Goal: Task Accomplishment & Management: Use online tool/utility

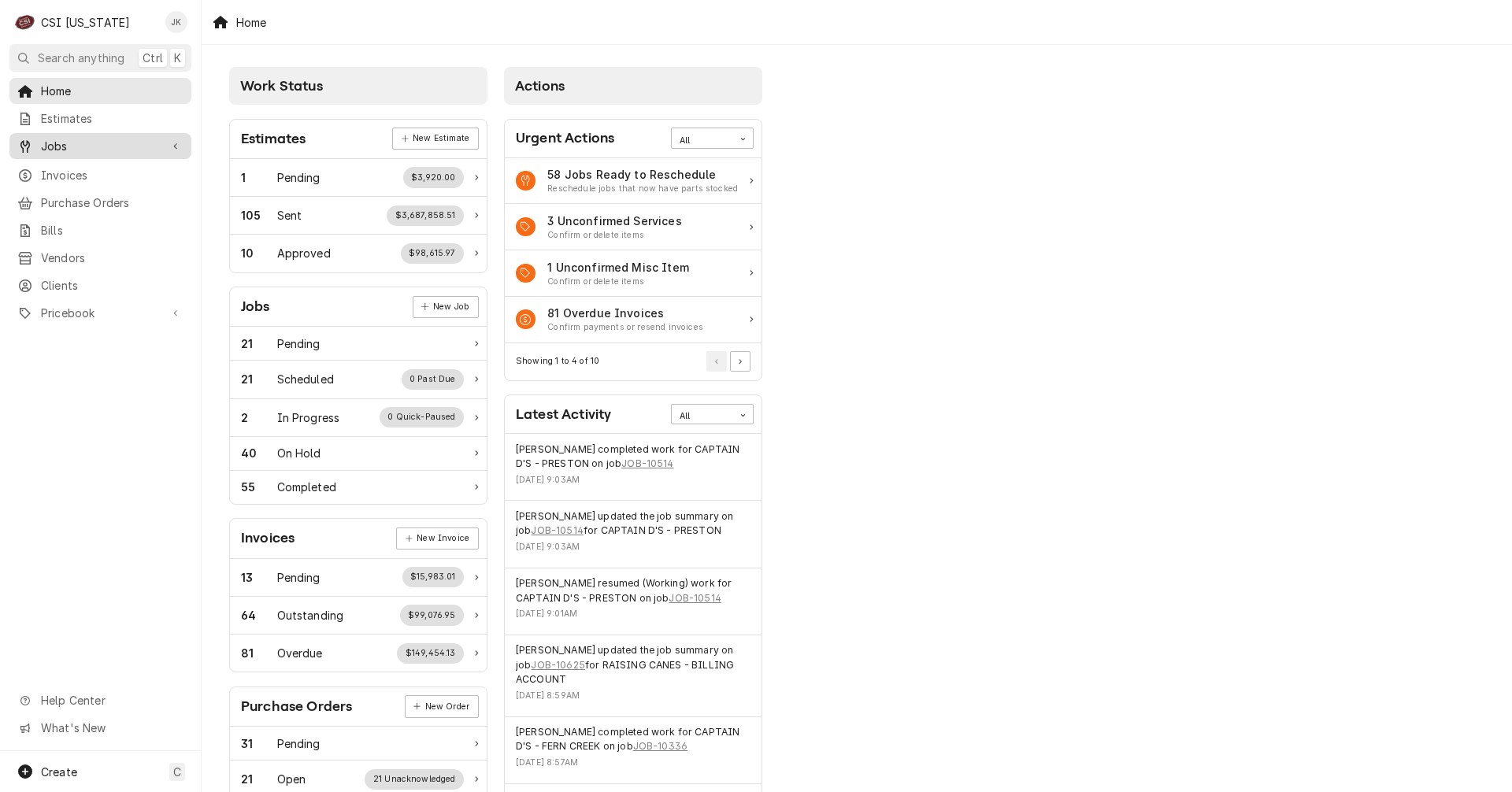
click at [50, 137] on span "Jobs" at bounding box center [100, 145] width 119 height 17
click at [61, 173] on span "Jobs" at bounding box center [112, 173] width 142 height 17
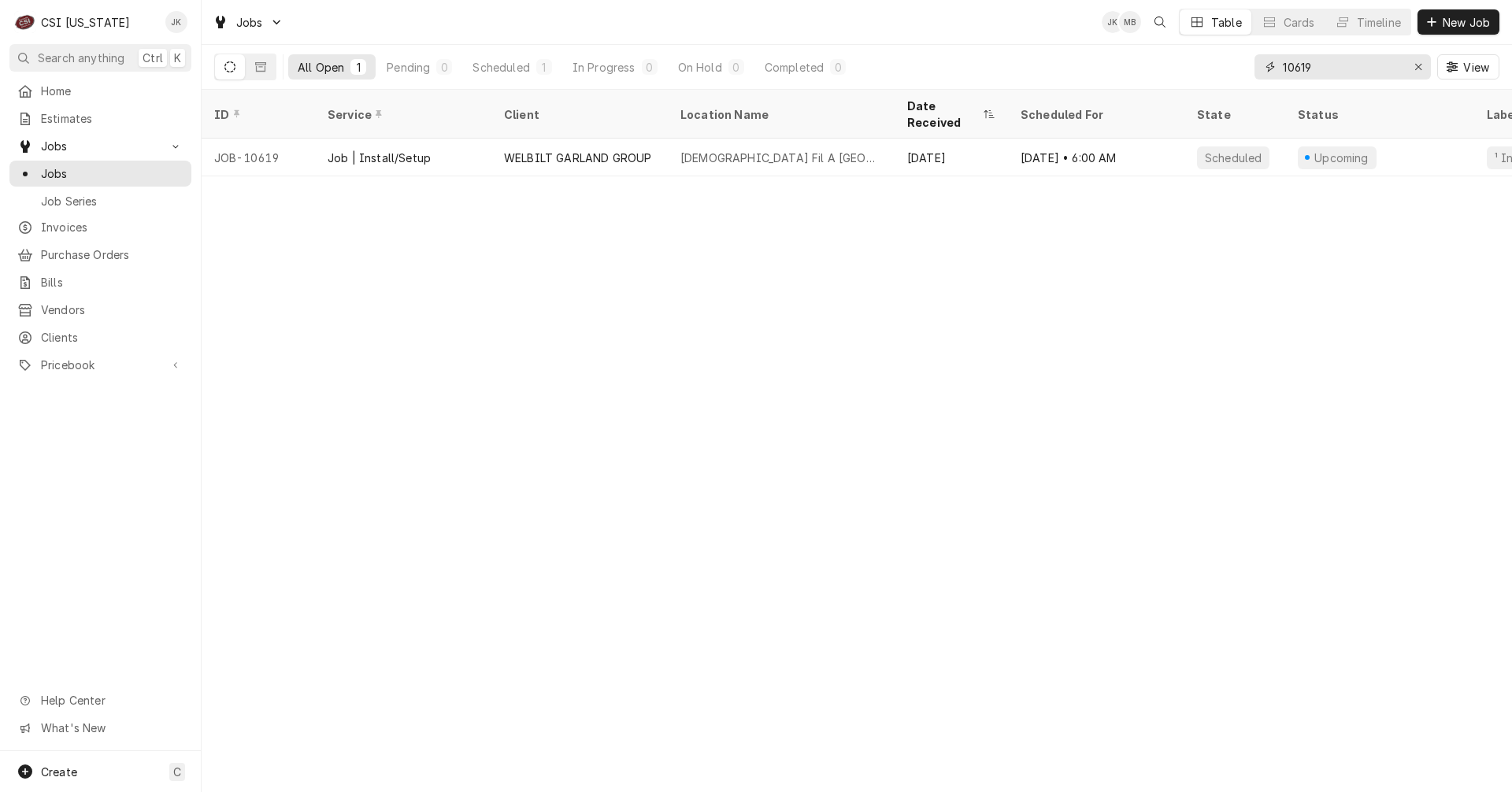
click at [1305, 66] on input "10619" at bounding box center [1342, 67] width 118 height 26
drag, startPoint x: 1303, startPoint y: 66, endPoint x: 1335, endPoint y: 64, distance: 32.1
click at [1335, 64] on input "10619" at bounding box center [1342, 67] width 118 height 26
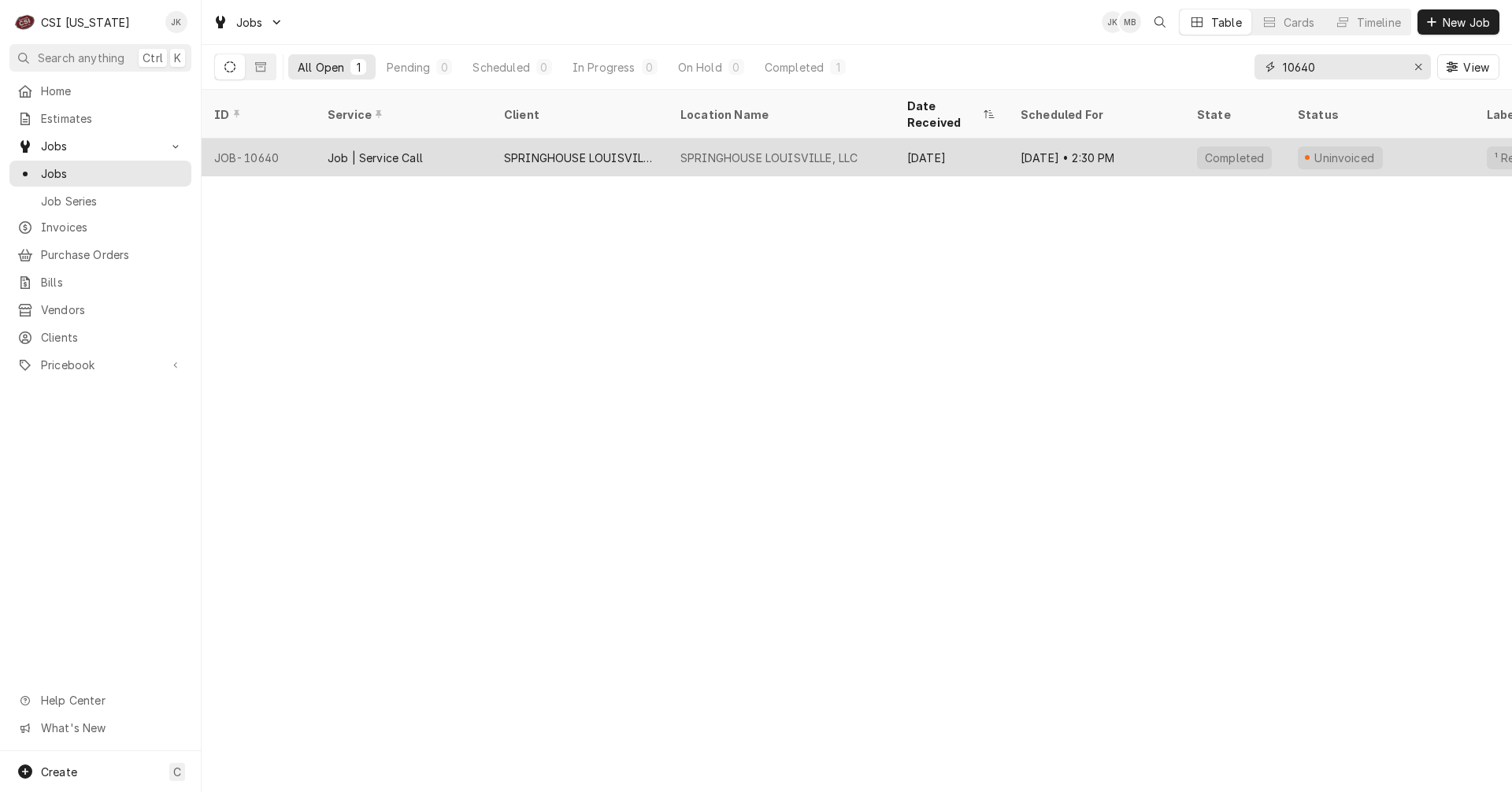
type input "10640"
click at [780, 149] on div "SPRINGHOUSE LOUISVILLE, LLC" at bounding box center [769, 157] width 177 height 17
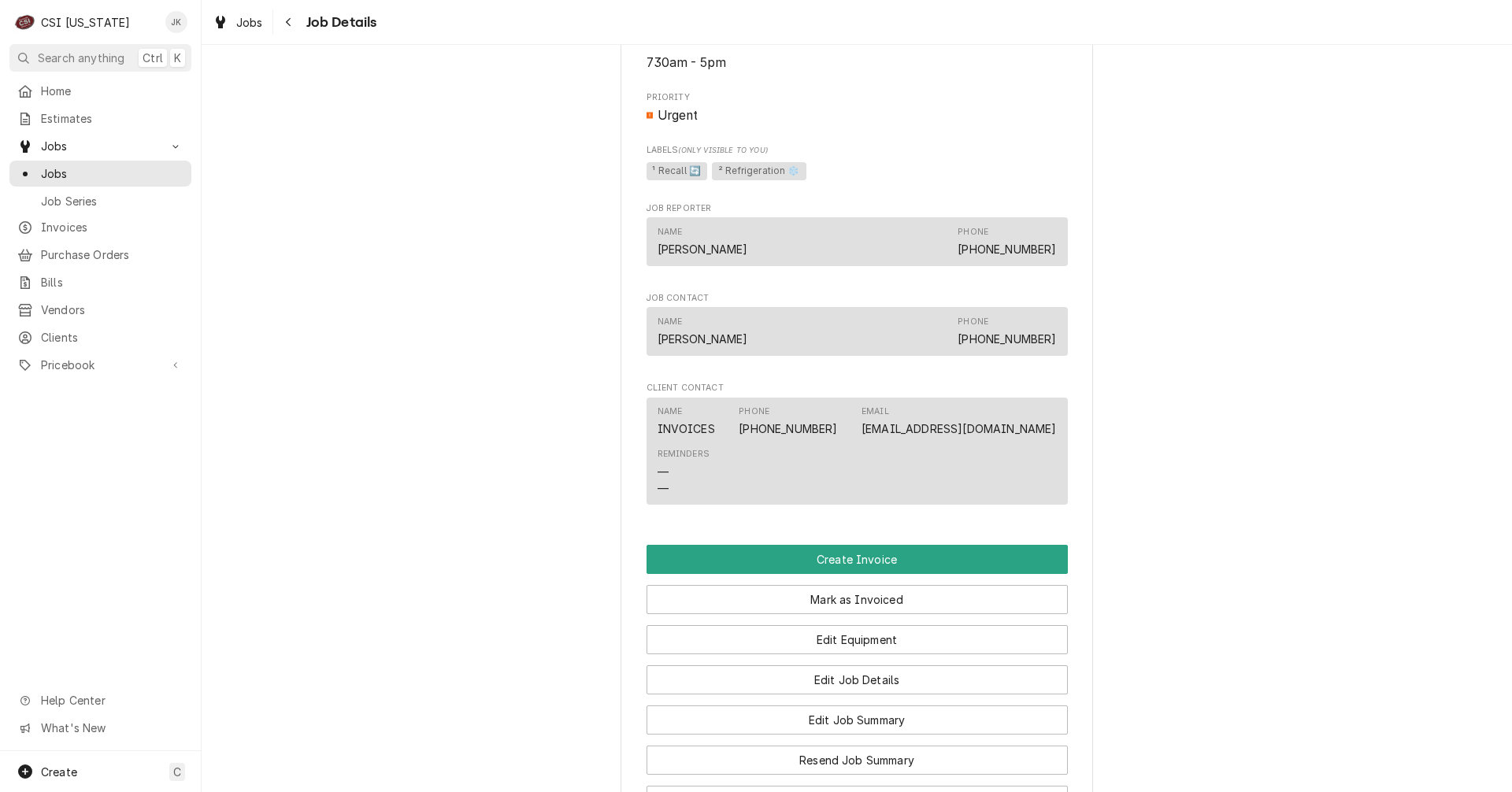
scroll to position [1096, 0]
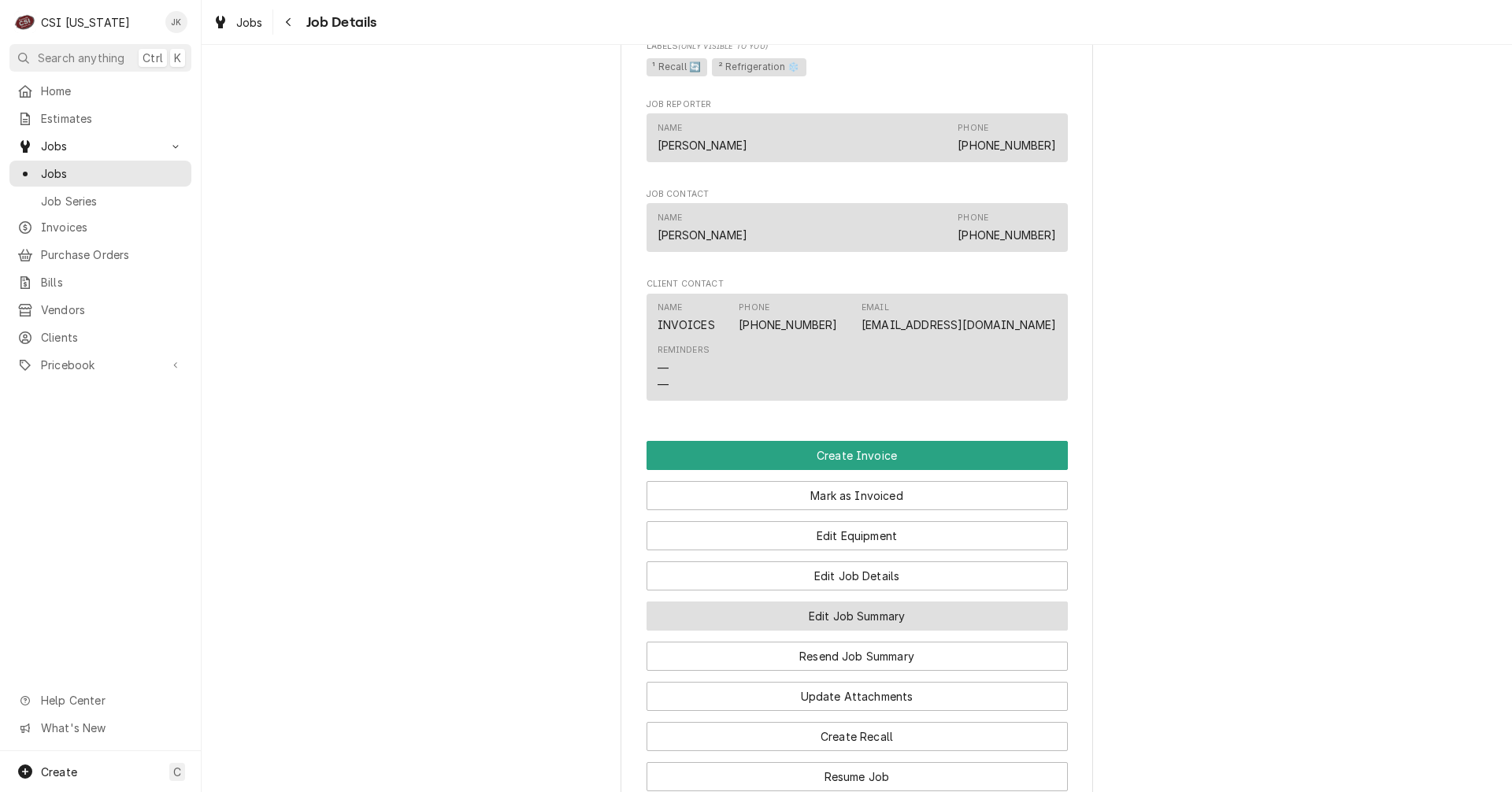
click at [791, 630] on button "Edit Job Summary" at bounding box center [857, 616] width 421 height 29
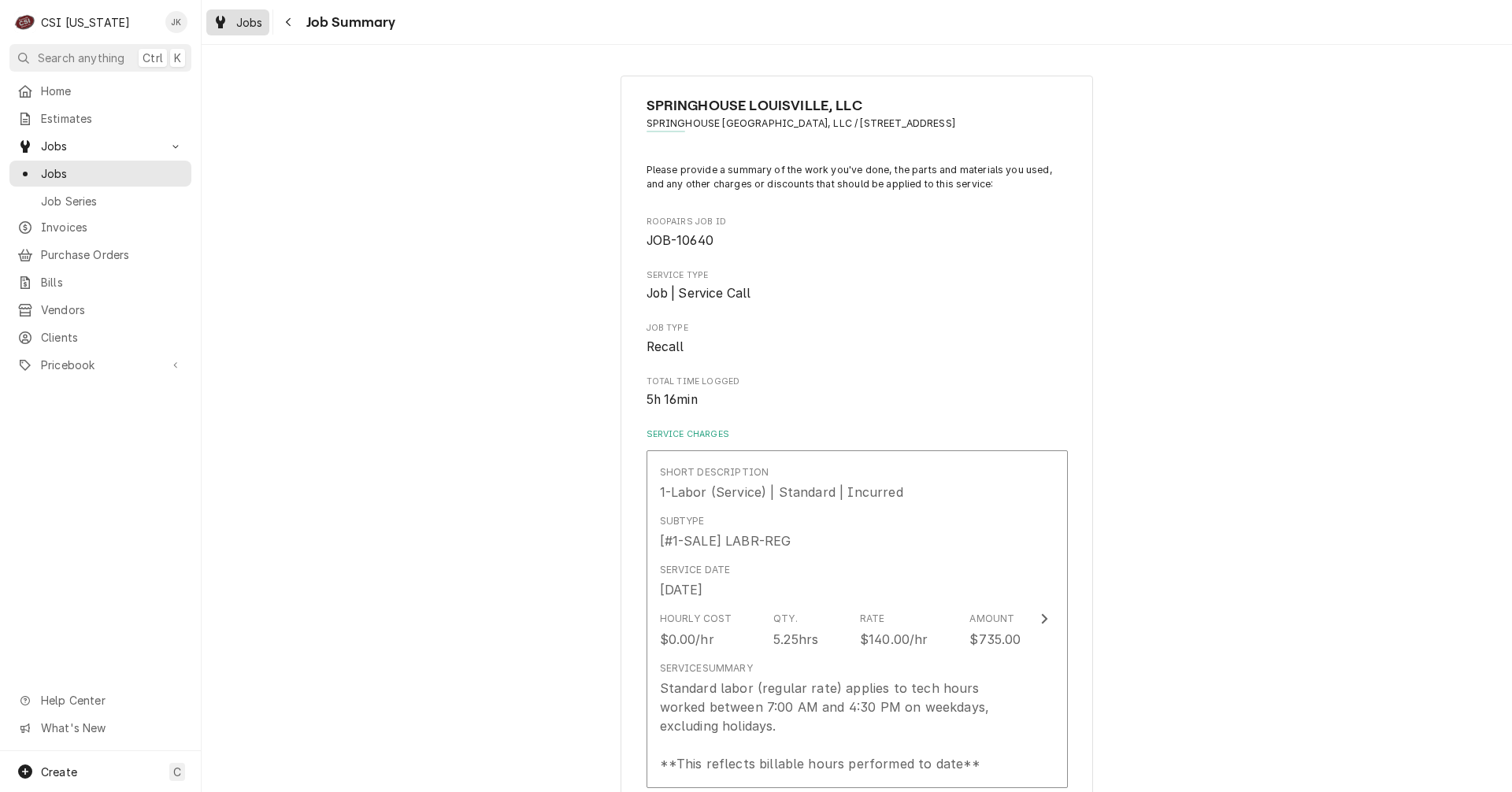
click at [248, 27] on span "Jobs" at bounding box center [250, 22] width 27 height 17
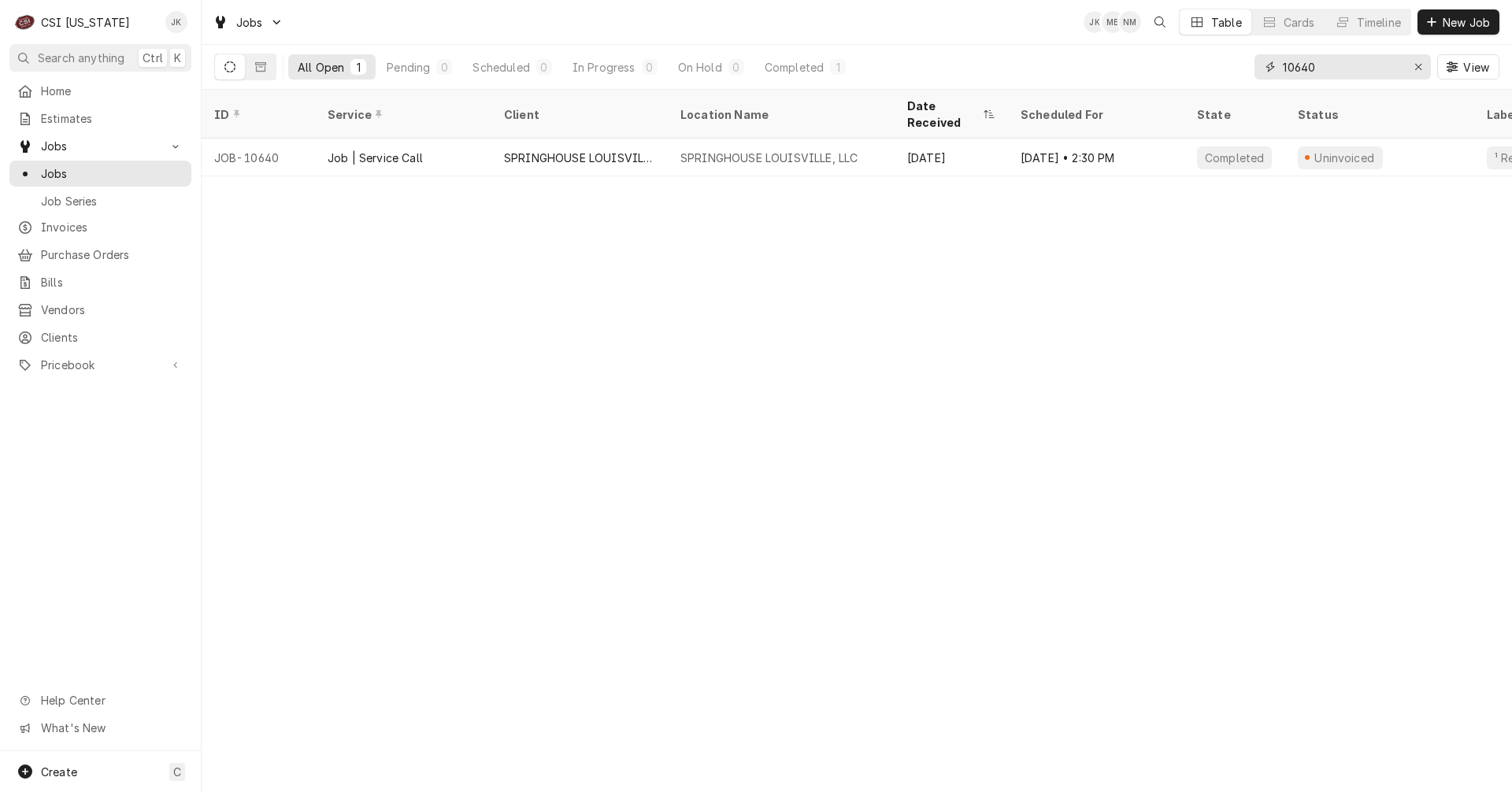
drag, startPoint x: 1303, startPoint y: 66, endPoint x: 1325, endPoint y: 69, distance: 22.2
click at [1325, 69] on input "10640" at bounding box center [1342, 67] width 118 height 26
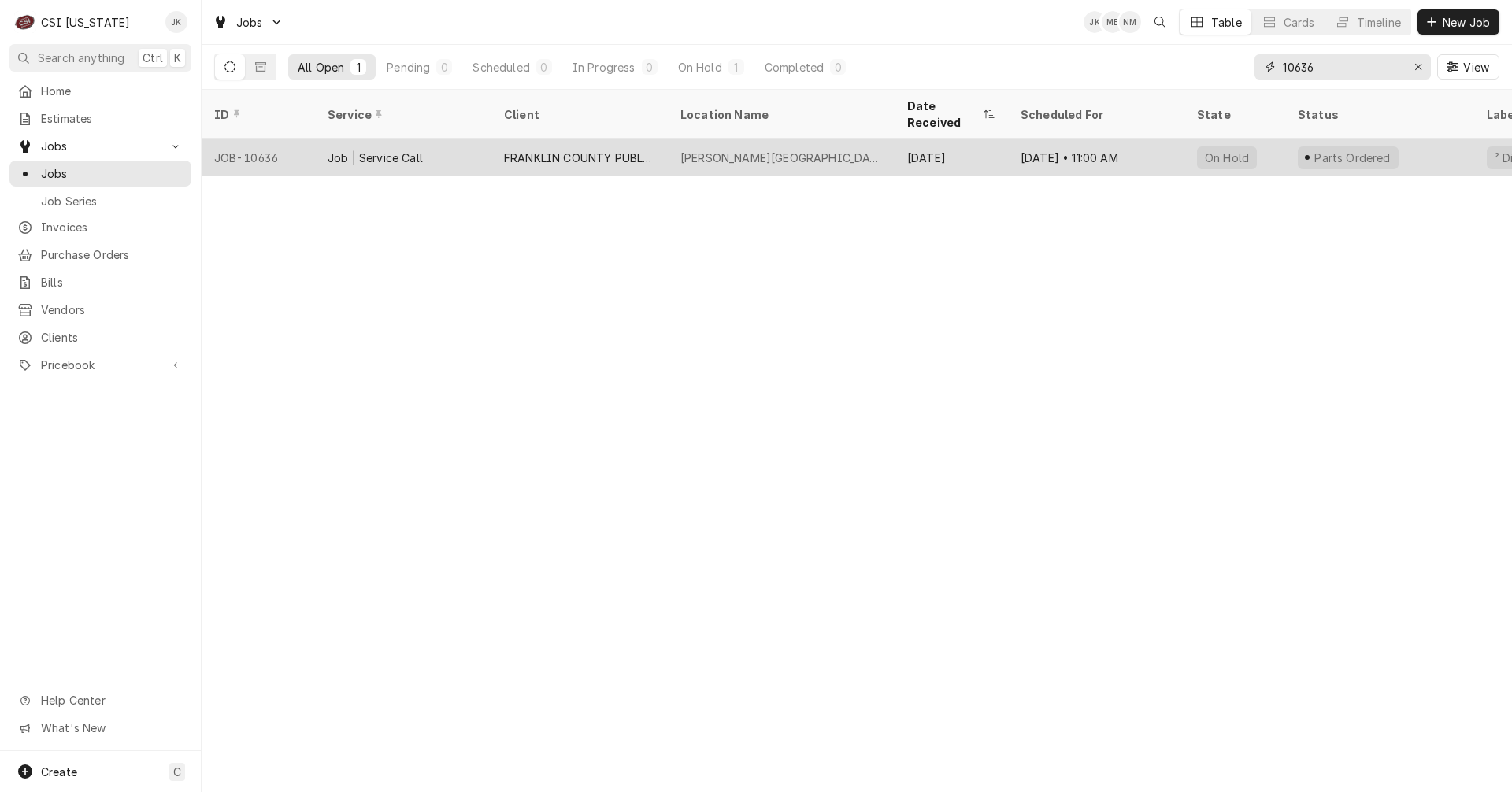
type input "10636"
click at [634, 149] on div "FRANKLIN COUNTY PUBLIC SCHOOLS" at bounding box center [579, 157] width 177 height 38
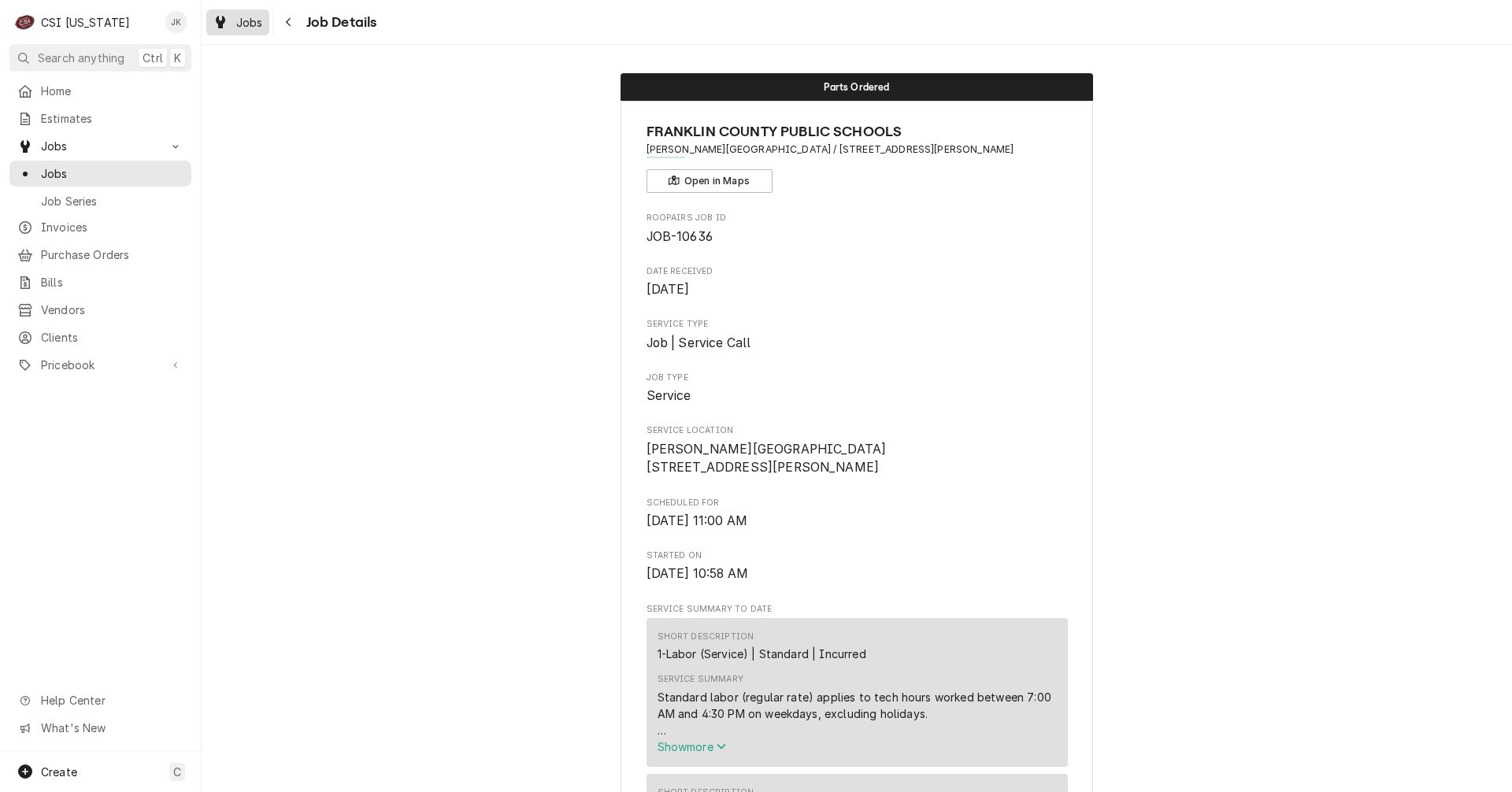
click at [261, 18] on span "Jobs" at bounding box center [250, 22] width 27 height 17
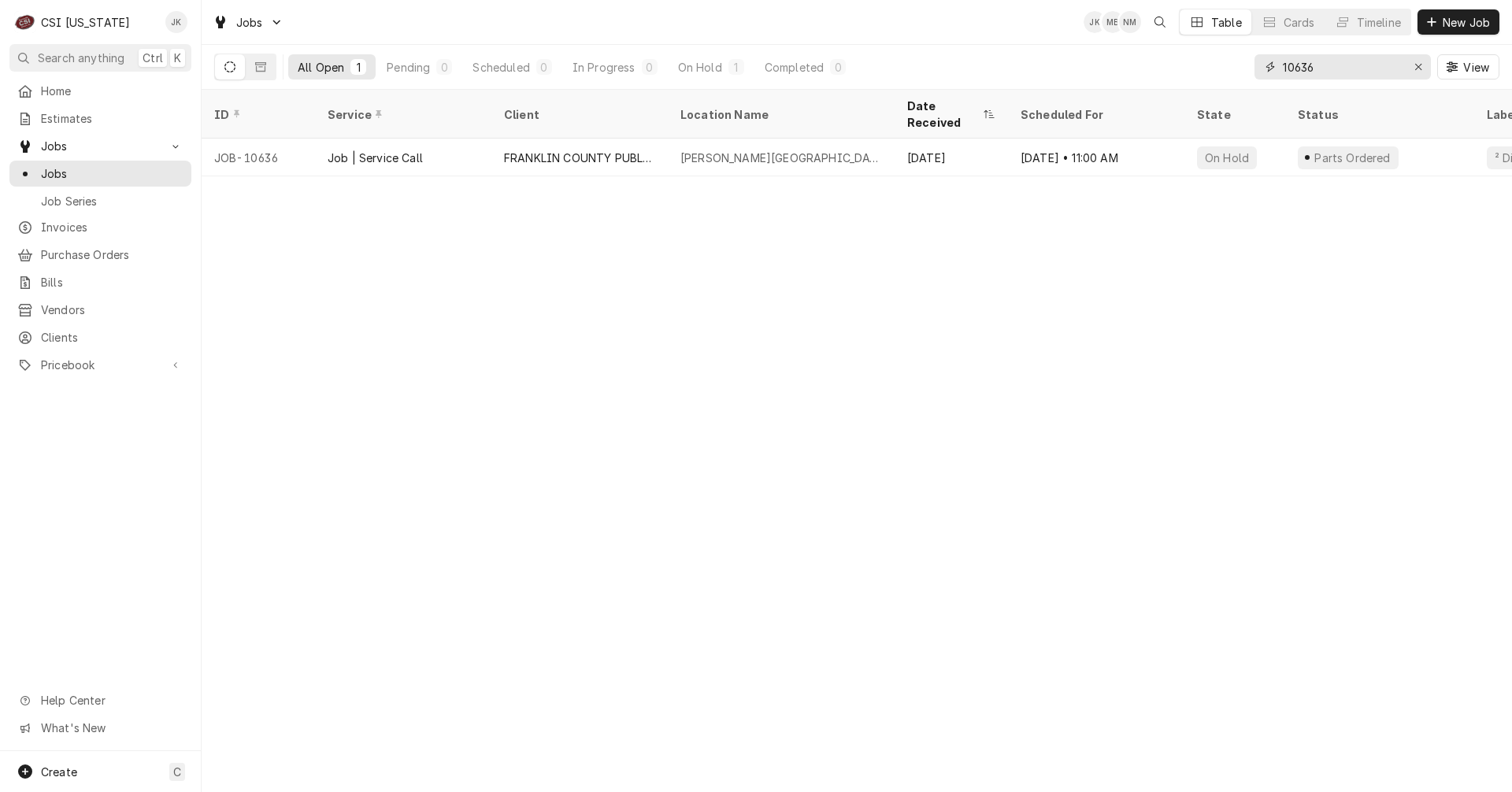
drag, startPoint x: 1301, startPoint y: 72, endPoint x: 1331, endPoint y: 72, distance: 30.0
click at [1331, 72] on input "10636" at bounding box center [1342, 67] width 118 height 26
type input "10672"
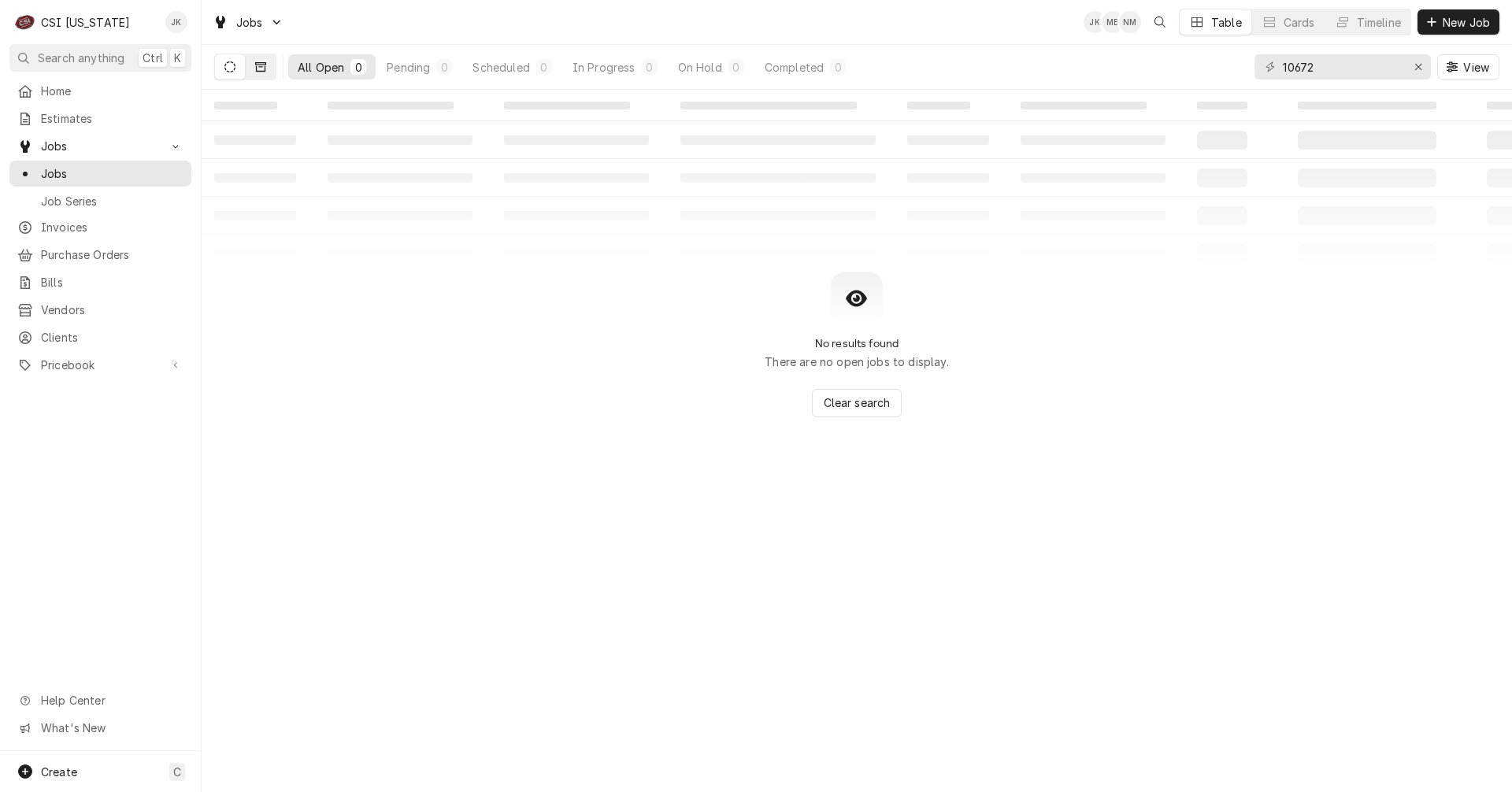
click at [265, 65] on icon "Dynamic Content Wrapper" at bounding box center [261, 67] width 11 height 10
click at [237, 62] on button "Dynamic Content Wrapper" at bounding box center [229, 67] width 30 height 26
drag, startPoint x: 1325, startPoint y: 71, endPoint x: 1244, endPoint y: 65, distance: 81.2
click at [1244, 65] on div "All Open 0 Pending 0 Scheduled 0 In Progress 0 On Hold 0 Completed 0 10672 View" at bounding box center [857, 66] width 1285 height 44
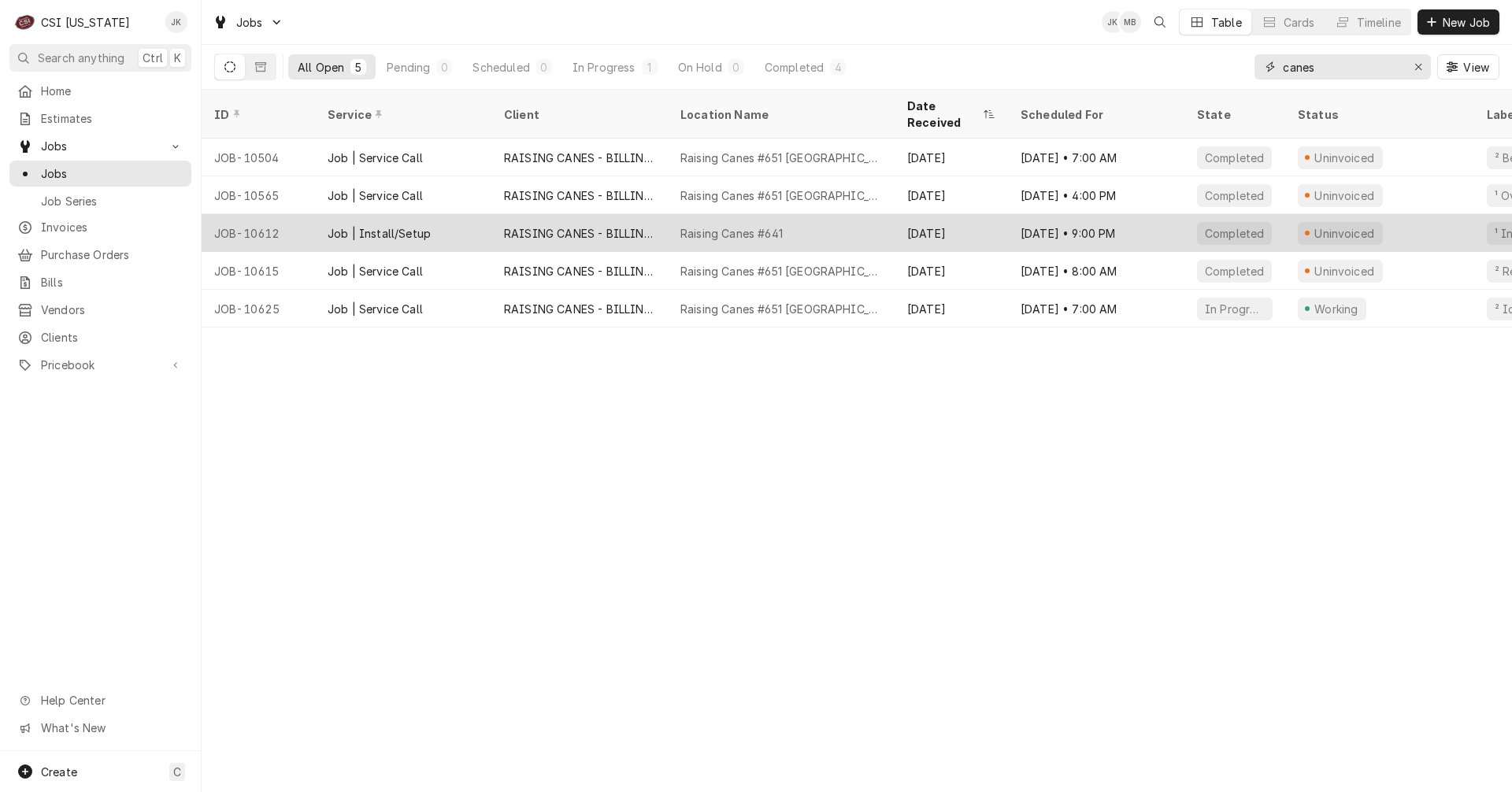
type input "canes"
click at [826, 217] on div "Raising Canes #641" at bounding box center [782, 233] width 227 height 38
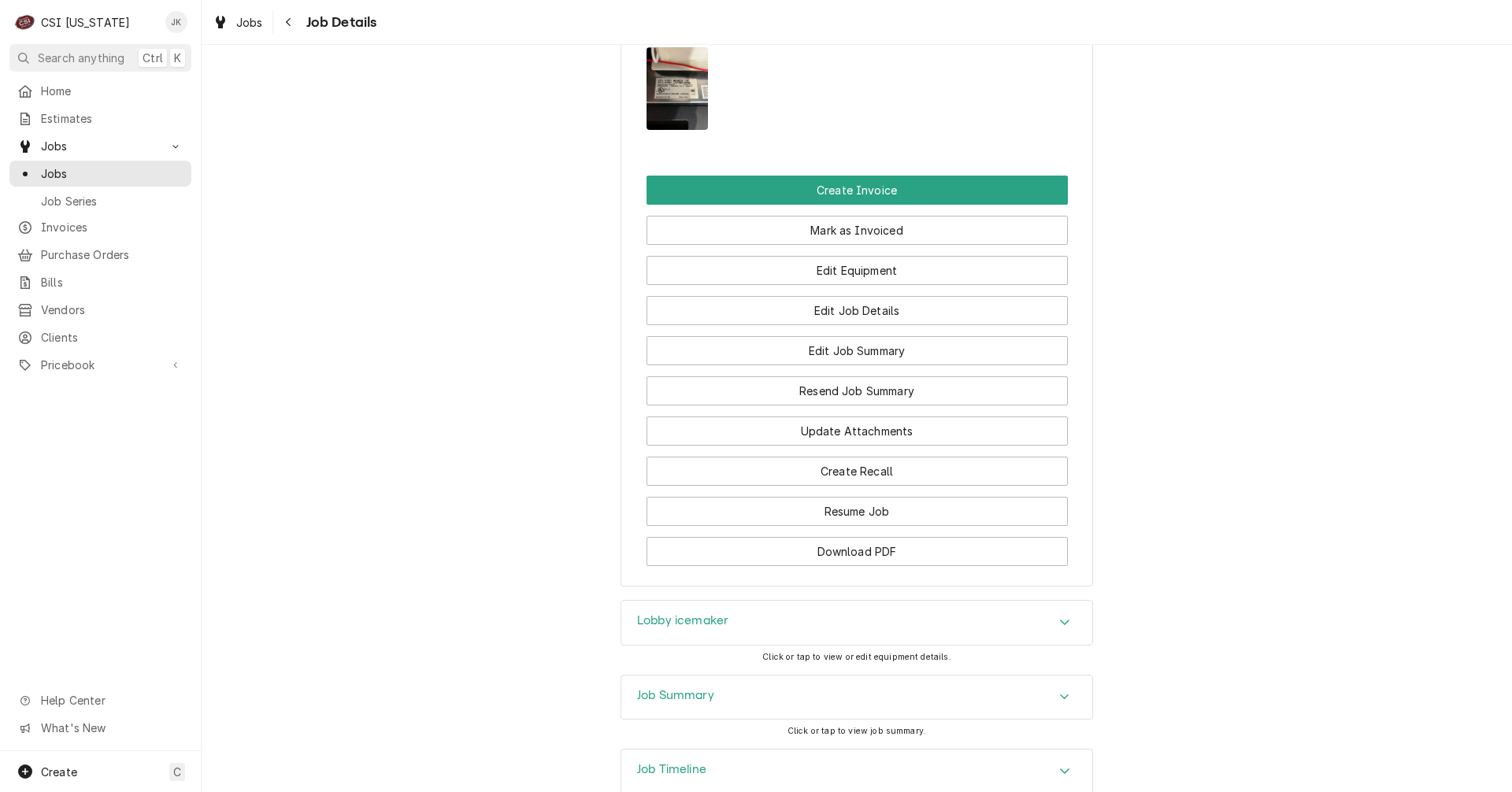
scroll to position [1781, 0]
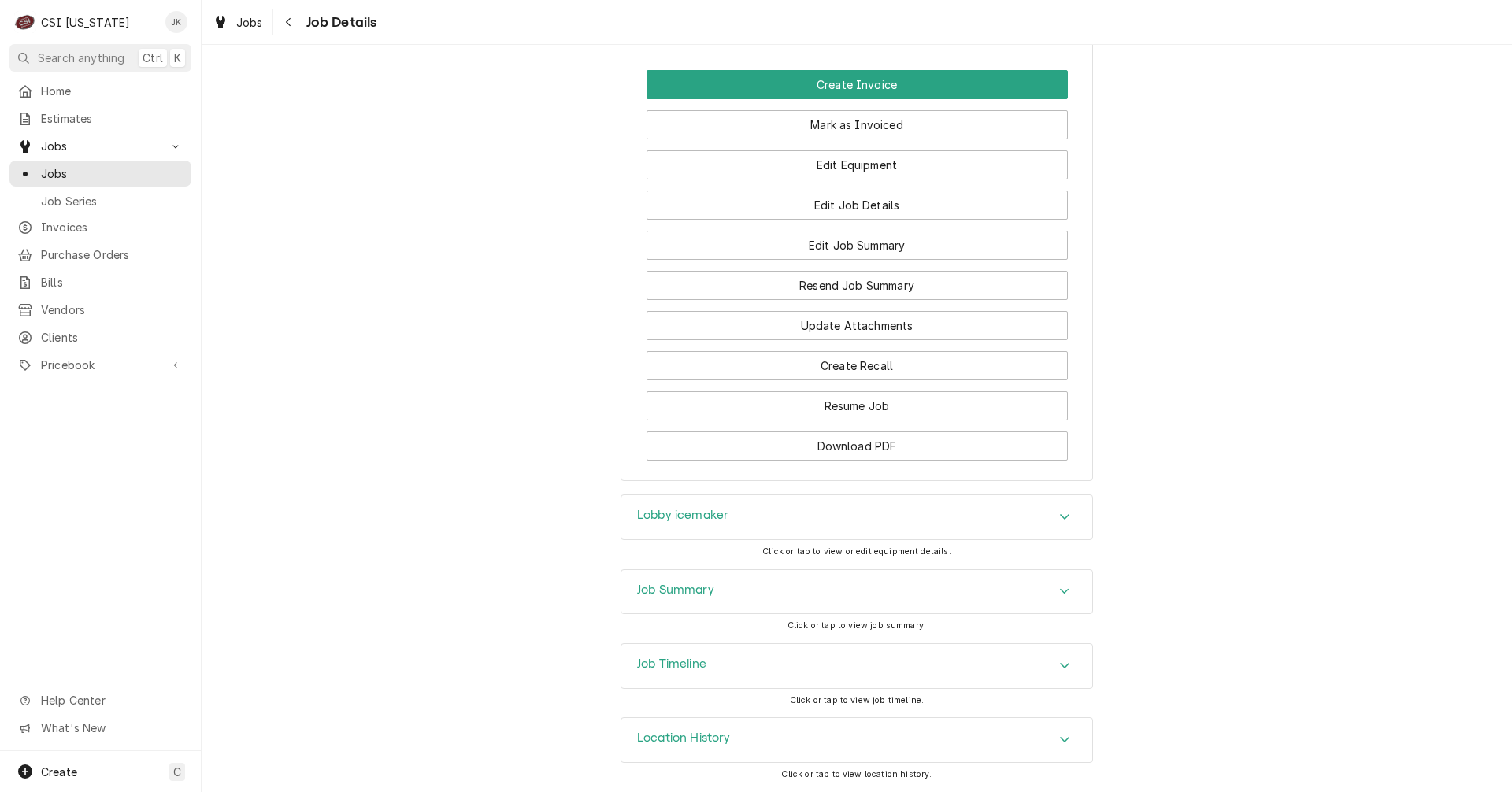
click at [673, 591] on h3 "Job Summary" at bounding box center [675, 590] width 78 height 15
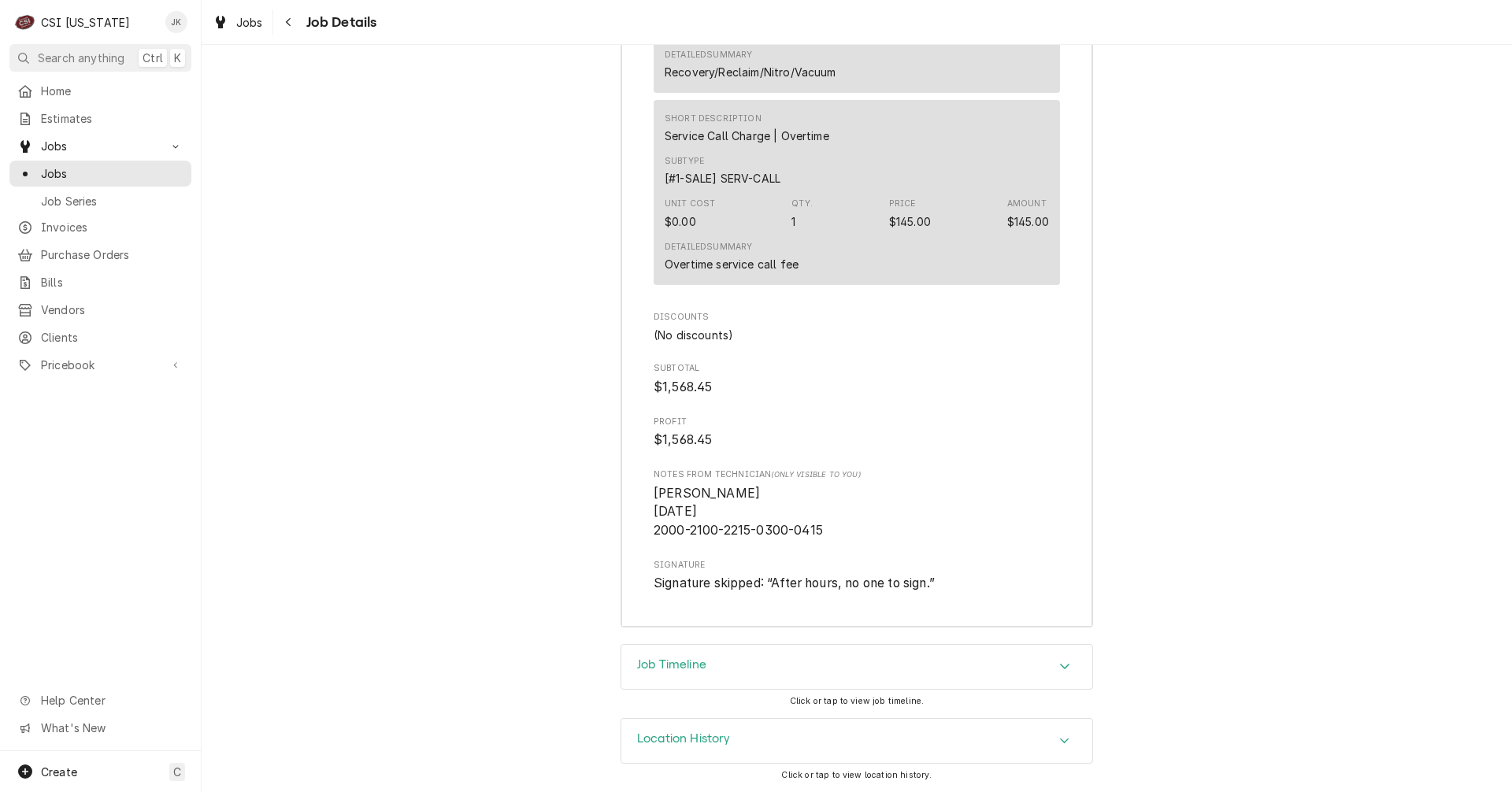
scroll to position [4069, 0]
